Goal: Task Accomplishment & Management: Complete application form

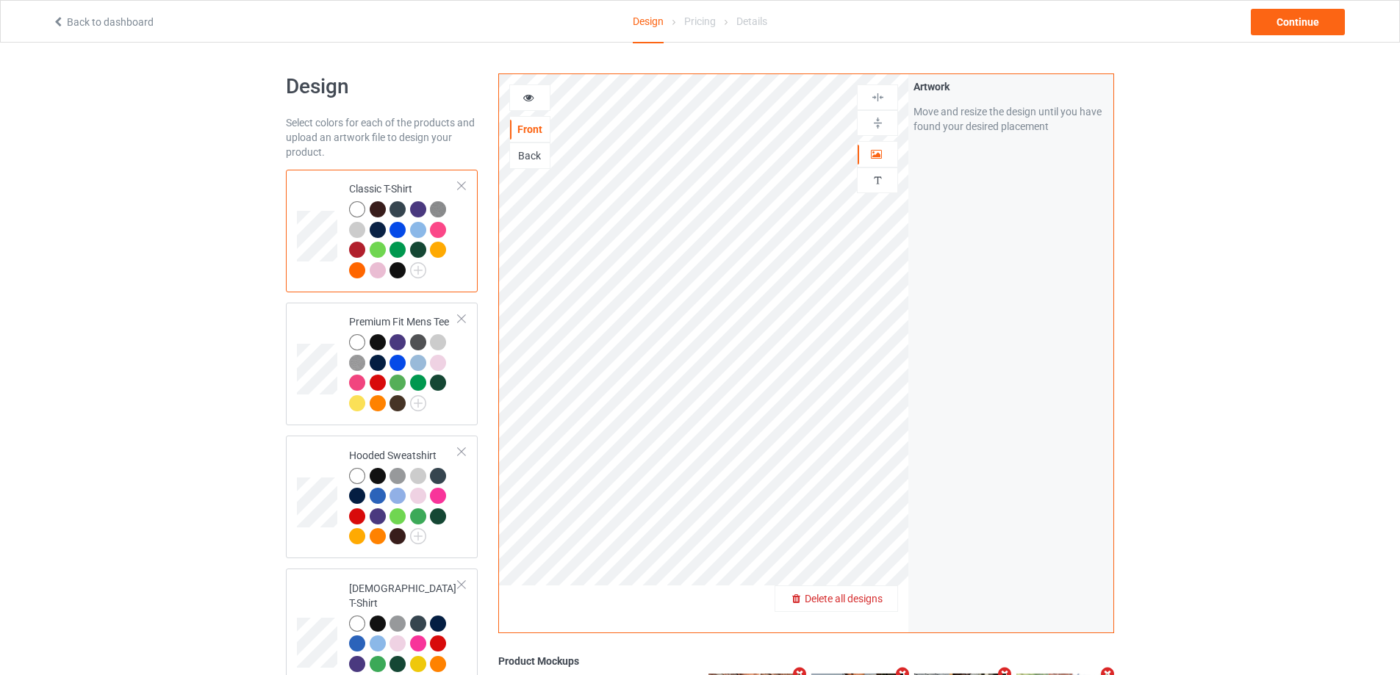
click at [858, 602] on span "Delete all designs" at bounding box center [843, 599] width 78 height 12
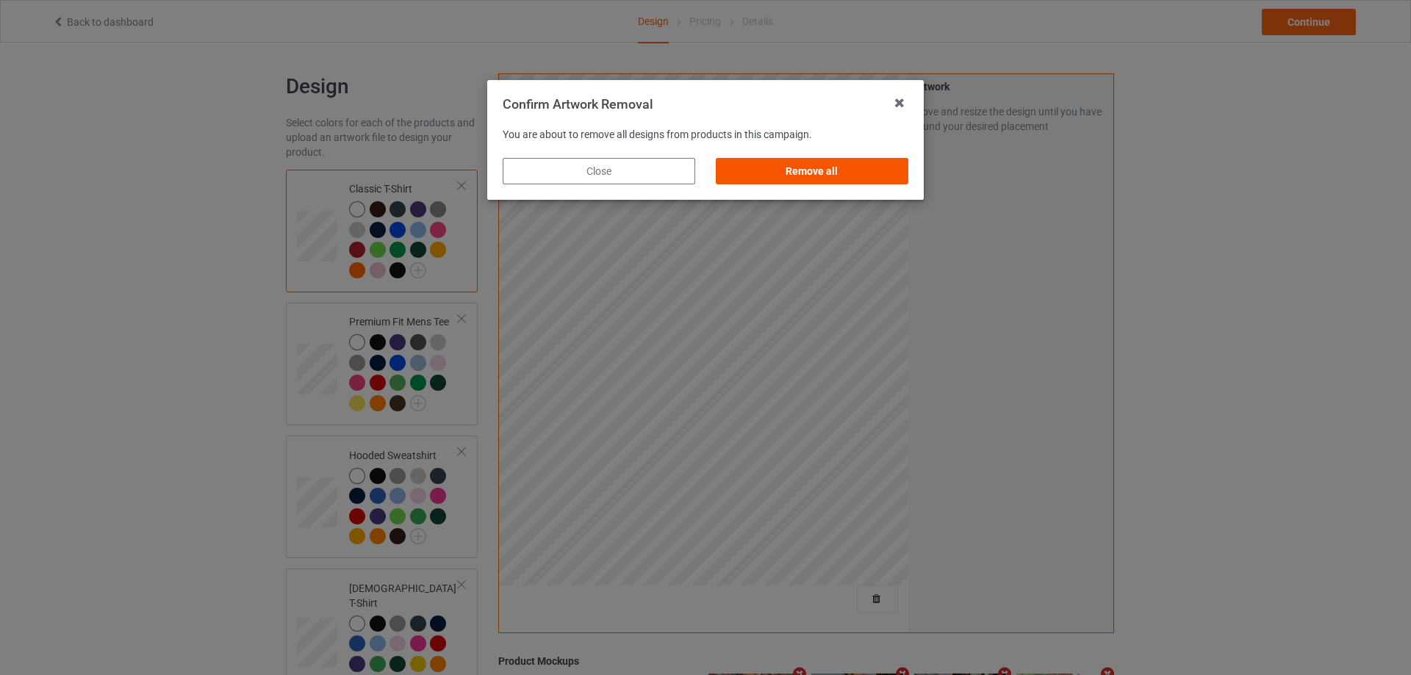
click at [889, 179] on div "Remove all" at bounding box center [812, 171] width 192 height 26
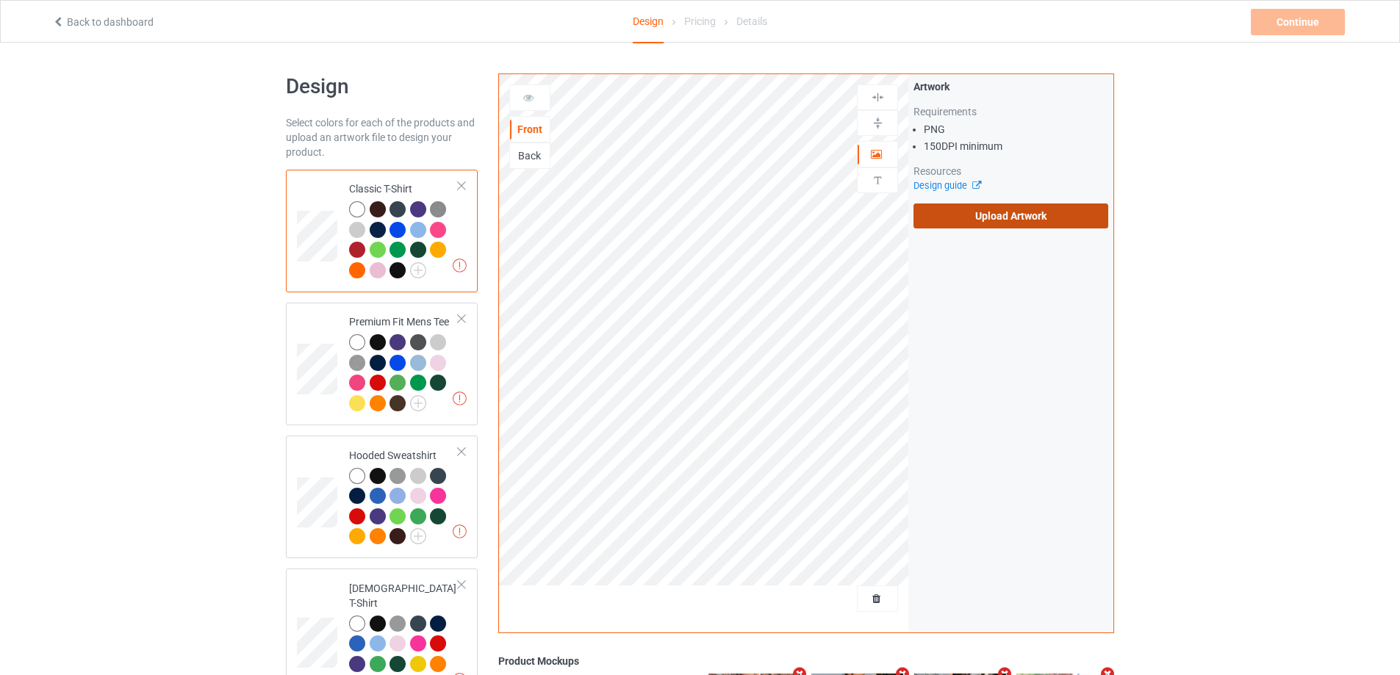
click at [1015, 212] on label "Upload Artwork" at bounding box center [1010, 216] width 195 height 25
click at [0, 0] on input "Upload Artwork" at bounding box center [0, 0] width 0 height 0
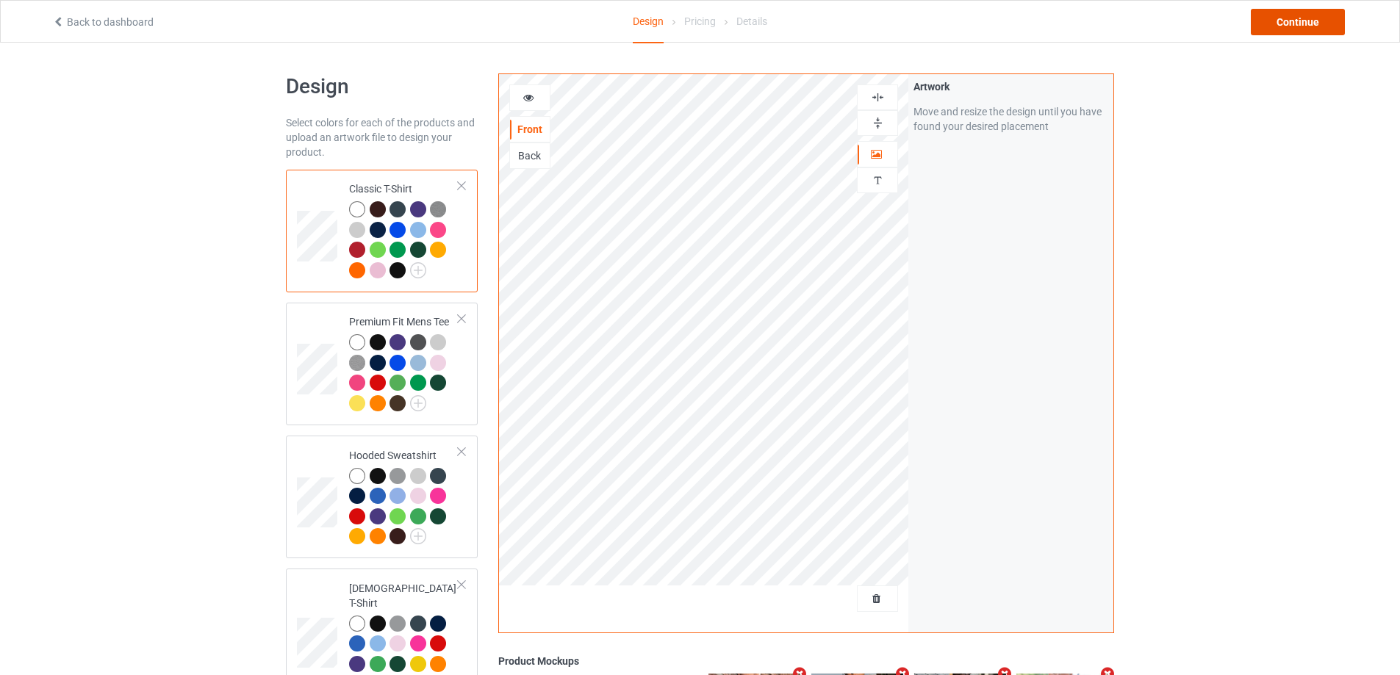
click at [1287, 24] on div "Continue" at bounding box center [1297, 22] width 94 height 26
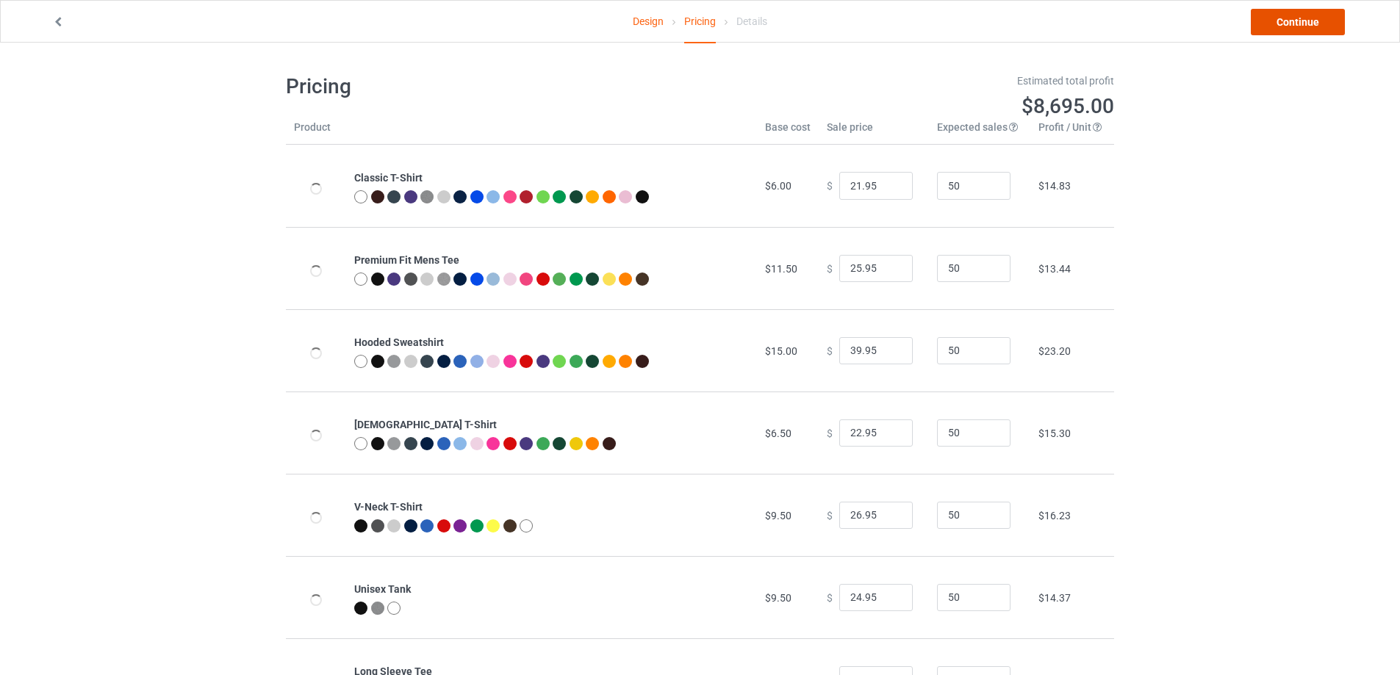
click at [1287, 24] on link "Continue" at bounding box center [1297, 22] width 94 height 26
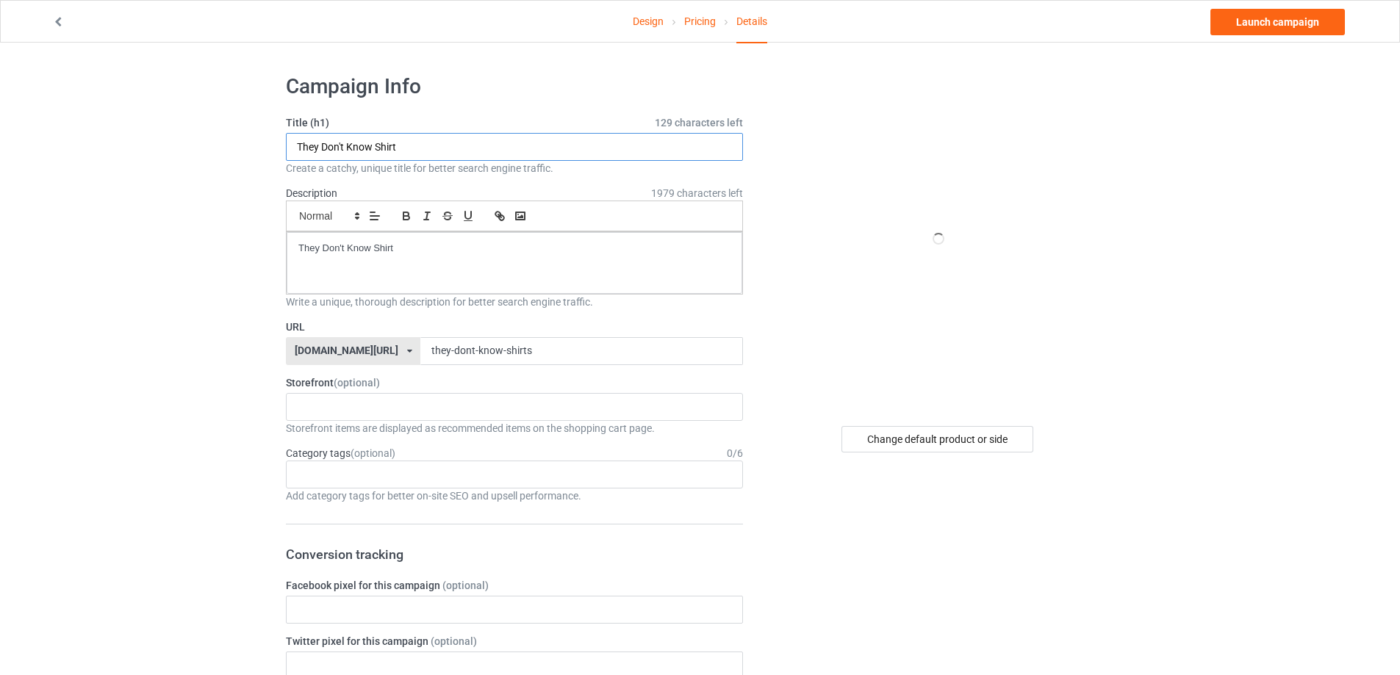
paste input "[PERSON_NAME][GEOGRAPHIC_DATA] s"
drag, startPoint x: 428, startPoint y: 145, endPoint x: 155, endPoint y: 184, distance: 276.1
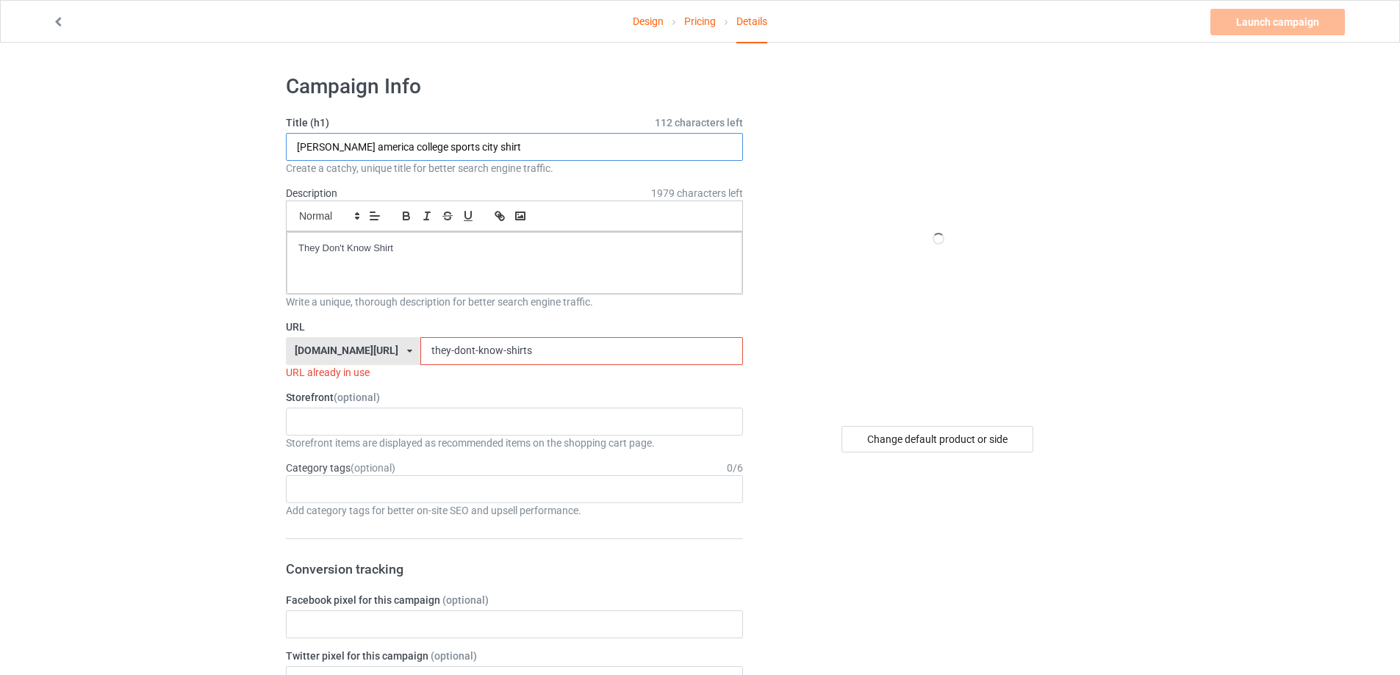
type input "[PERSON_NAME] america college sports city shirt"
drag, startPoint x: 225, startPoint y: 248, endPoint x: 145, endPoint y: 248, distance: 80.1
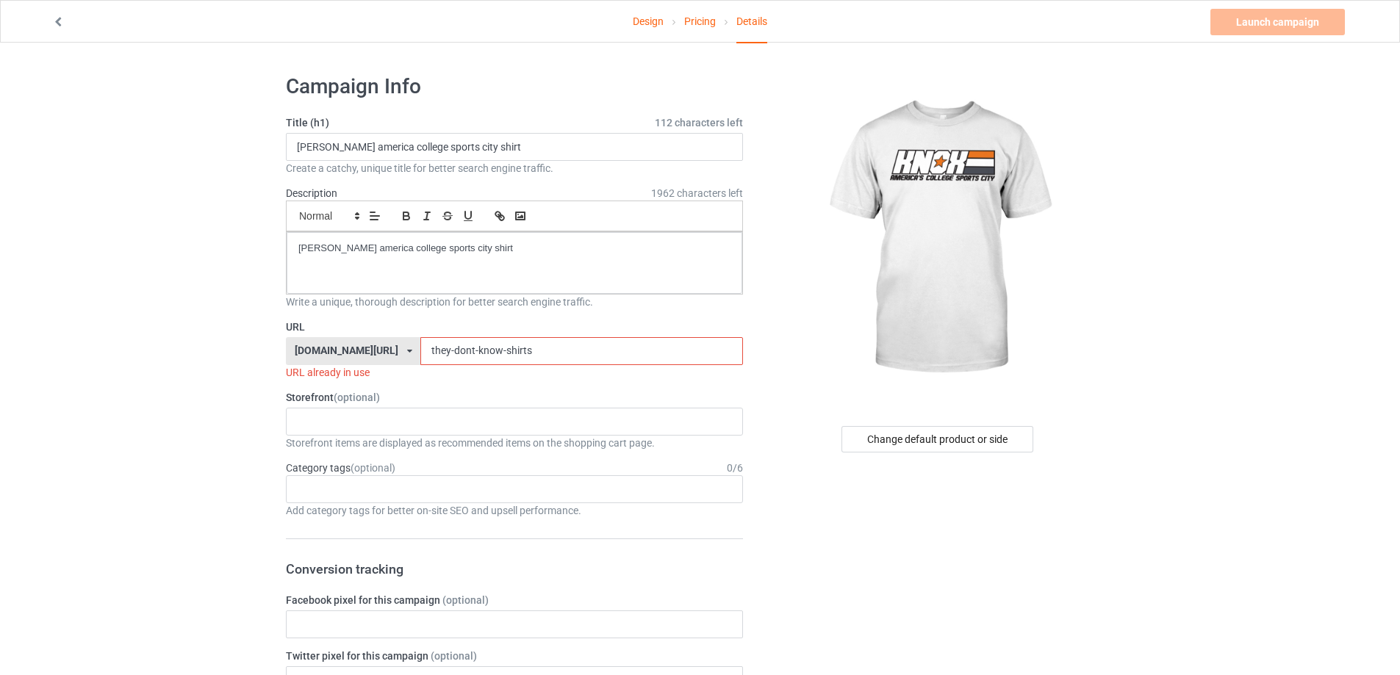
drag, startPoint x: 566, startPoint y: 345, endPoint x: 324, endPoint y: 347, distance: 242.4
click at [324, 347] on div "[DOMAIN_NAME][URL] [DOMAIN_NAME][URL] [DOMAIN_NAME][URL] 5cd2f964b197f721e1cad2…" at bounding box center [514, 351] width 457 height 28
paste input "[PERSON_NAME] america college sports city shirt"
paste input "[PERSON_NAME]-america-college-sports-city-"
drag, startPoint x: 583, startPoint y: 343, endPoint x: 275, endPoint y: 336, distance: 307.2
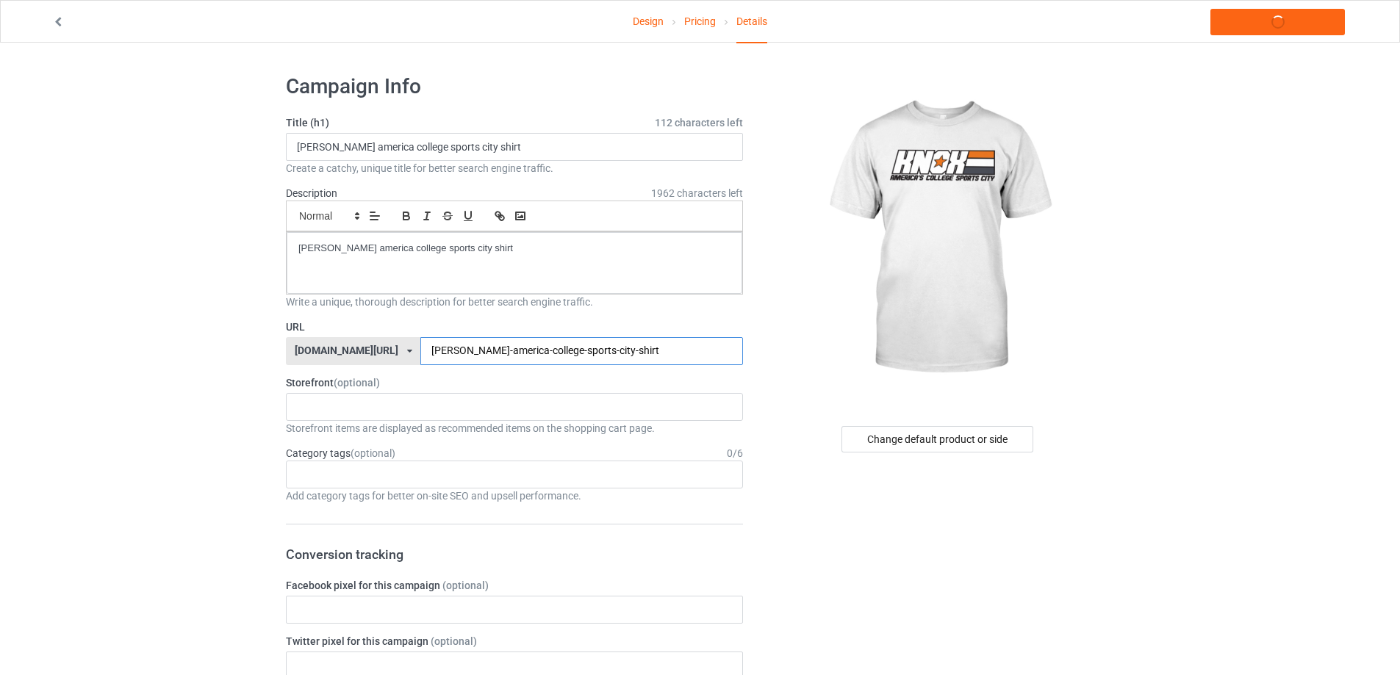
type input "[PERSON_NAME]-america-college-sports-city-shirt"
drag, startPoint x: 407, startPoint y: 248, endPoint x: 139, endPoint y: 248, distance: 268.2
copy p "[PERSON_NAME] america college sports city shirt"
click at [1277, 29] on link "Launch campaign" at bounding box center [1277, 22] width 134 height 26
